Goal: Information Seeking & Learning: Learn about a topic

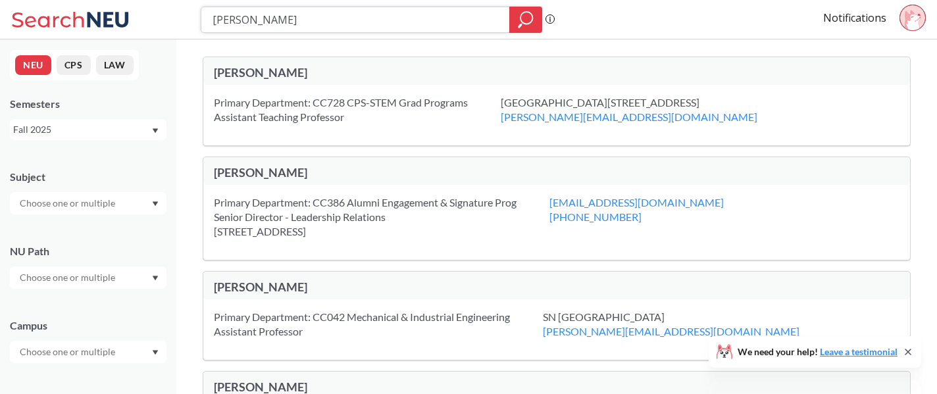
click at [391, 13] on input "[PERSON_NAME]" at bounding box center [355, 20] width 289 height 22
type input "special toppics"
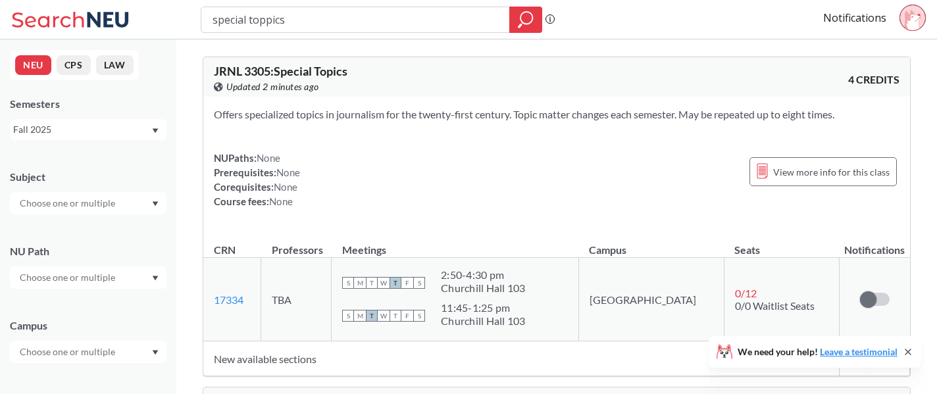
type input "special toppics c"
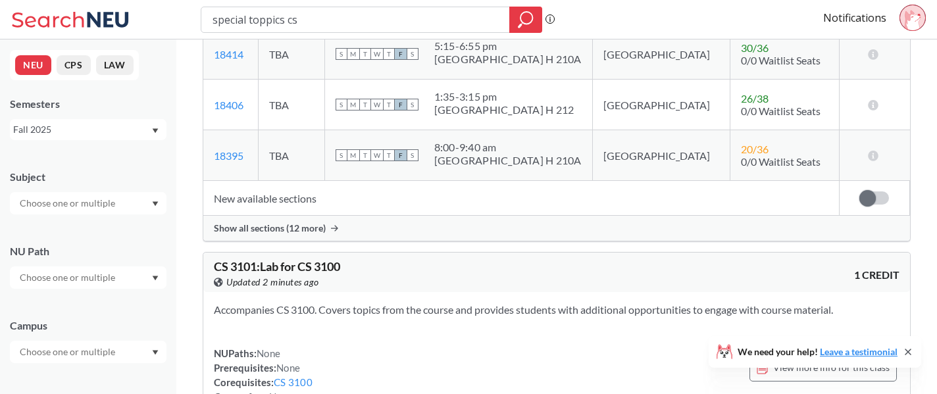
scroll to position [666, 0]
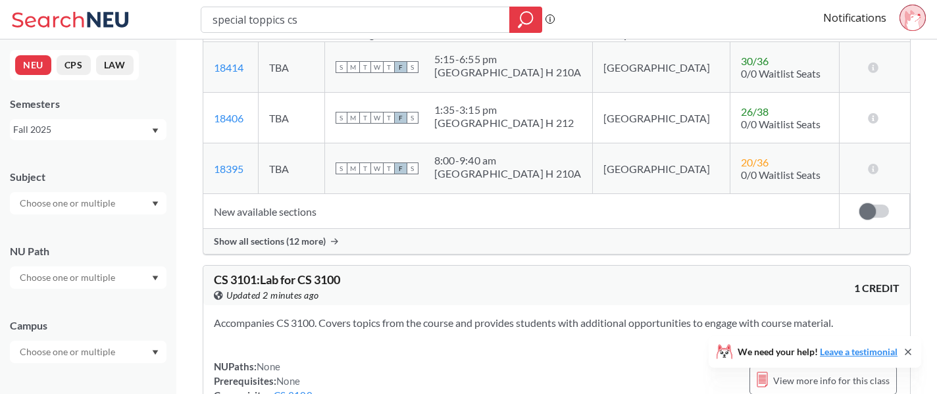
click at [403, 14] on input "special toppics cs" at bounding box center [355, 20] width 289 height 22
type input "special toppics"
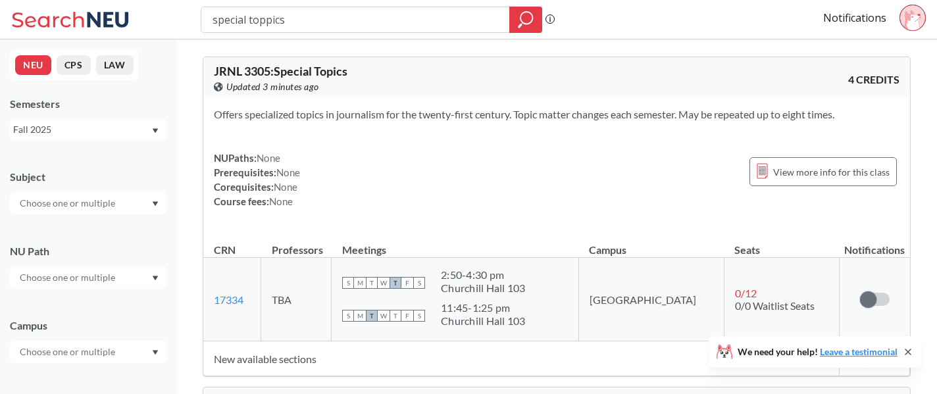
click at [97, 201] on input "text" at bounding box center [68, 203] width 111 height 16
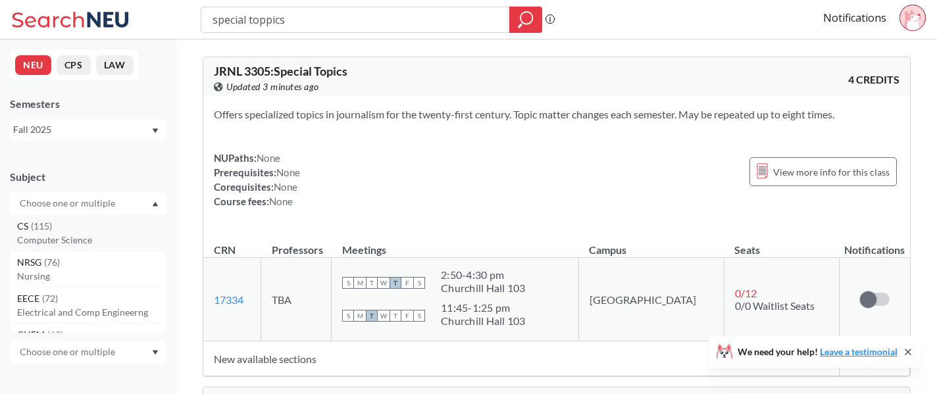
click at [87, 230] on div "CS ( 115 )" at bounding box center [91, 226] width 149 height 14
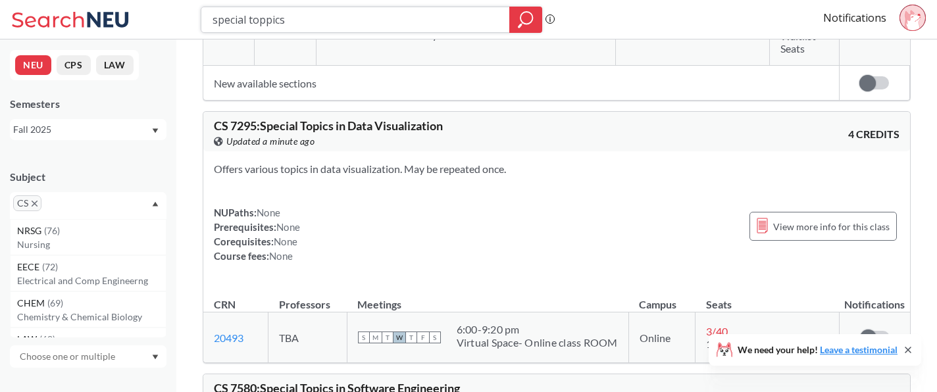
scroll to position [1046, 0]
